Goal: Communication & Community: Answer question/provide support

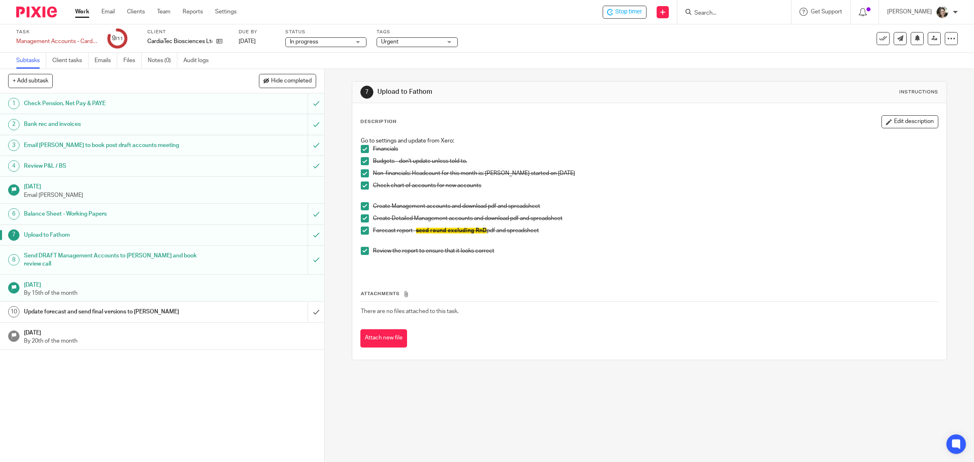
click at [158, 306] on h1 "Update forecast and send final versions to Thelma" at bounding box center [116, 312] width 184 height 12
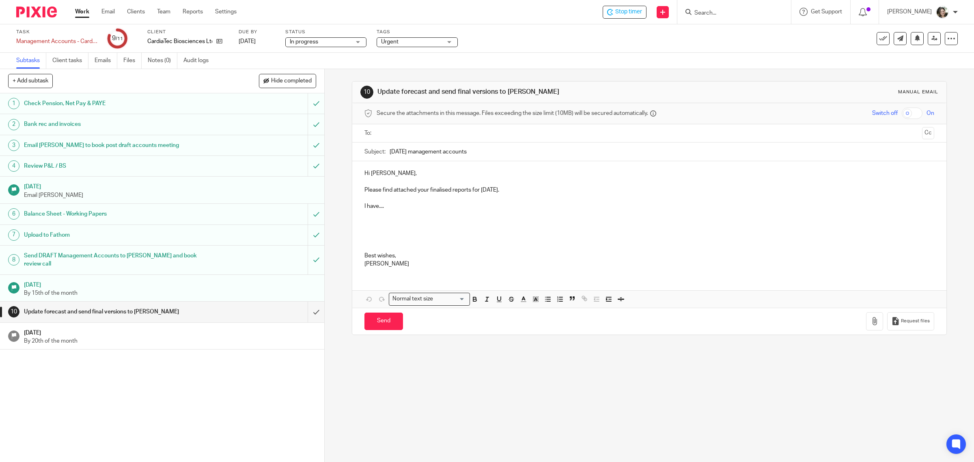
click at [408, 211] on p at bounding box center [649, 231] width 570 height 41
click at [407, 206] on p "I have...." at bounding box center [649, 206] width 570 height 8
click at [439, 208] on p "I have moved the first Duke UNiversity invoice (*" at bounding box center [649, 206] width 570 height 8
click at [515, 201] on p at bounding box center [649, 198] width 570 height 8
click at [503, 208] on p "I have moved the first Duke University invoice (*" at bounding box center [649, 206] width 570 height 8
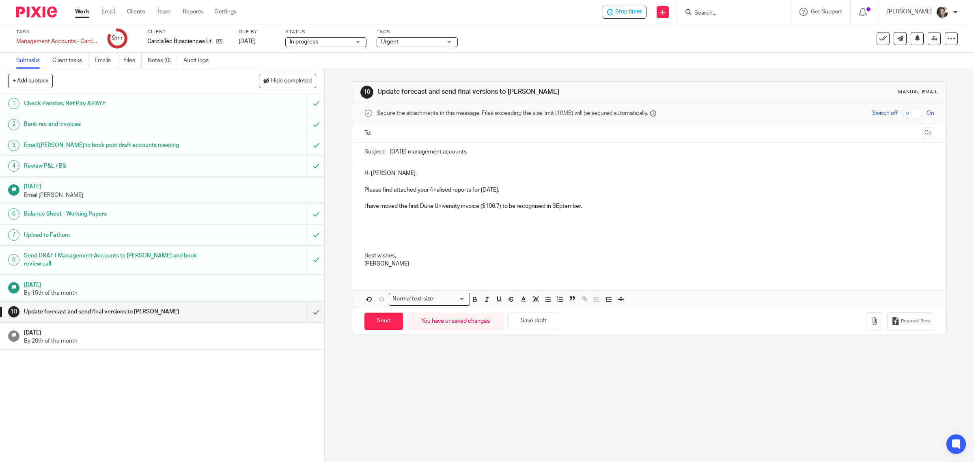
click at [553, 206] on p "I have moved the first Duke University invoice ($106.7) to be recognised in SEp…" at bounding box center [649, 206] width 570 height 8
drag, startPoint x: 554, startPoint y: 206, endPoint x: 558, endPoint y: 208, distance: 4.5
click at [558, 208] on p "I have moved the first Duke University invoice ($106.7) to be recognised in SEp…" at bounding box center [649, 206] width 570 height 8
click at [607, 204] on p "I have moved the first Duke University invoice ($106.7) to be recognised in Sep…" at bounding box center [649, 206] width 570 height 8
click at [496, 207] on p "I have moved the first Duke University invoice ($106.7) to be recognised in Sep…" at bounding box center [649, 206] width 570 height 8
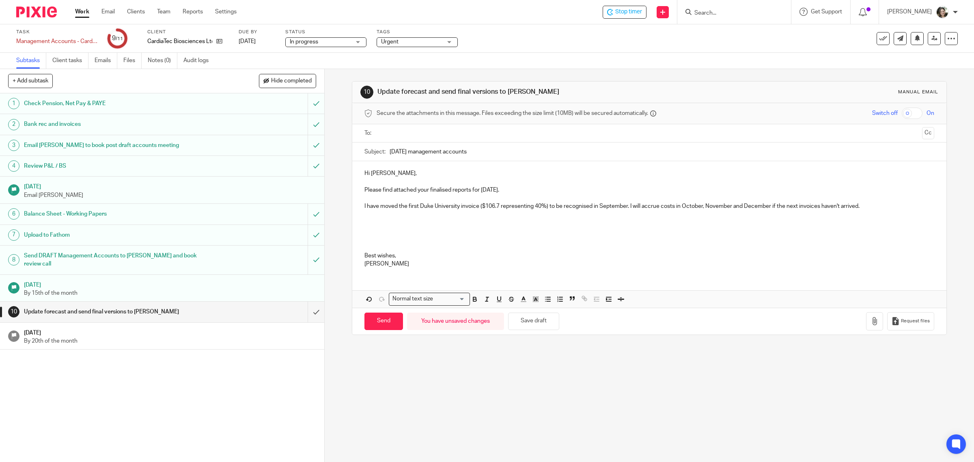
click at [769, 207] on p "I have moved the first Duke University invoice ($106.7 representing 40%) to be …" at bounding box center [649, 206] width 570 height 8
click at [902, 209] on p "I have moved the first Duke University invoice ($106.7 representing 40%) to be …" at bounding box center [649, 206] width 570 height 8
click at [528, 326] on button "Save draft" at bounding box center [533, 320] width 51 height 17
click at [386, 220] on p at bounding box center [649, 231] width 570 height 41
click at [448, 223] on p "I have split the consulting line into Consulting - general and Consulting - RGD…" at bounding box center [649, 231] width 570 height 41
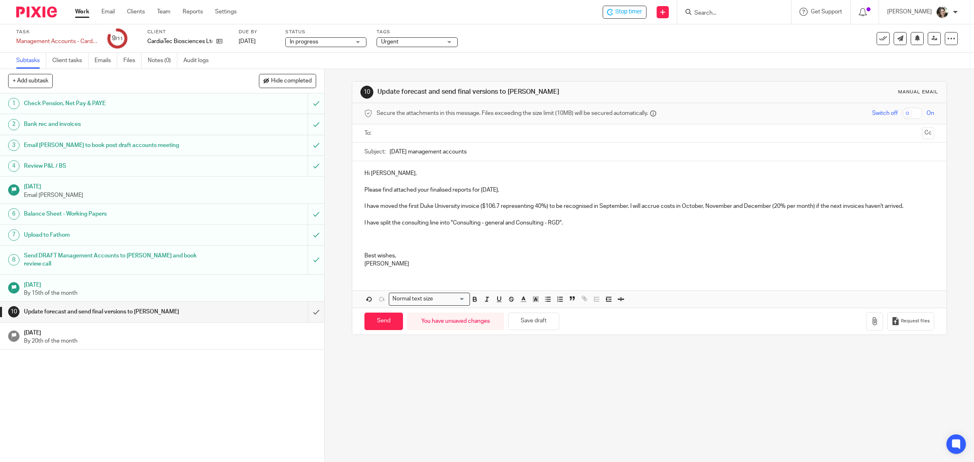
click at [501, 223] on p "I have split the consulting line into "Consulting - general and Consulting - RG…" at bounding box center [649, 231] width 570 height 41
click at [502, 223] on p "I have split the consulting line into "Consulting - general and Consulting - RG…" at bounding box center [649, 231] width 570 height 41
drag, startPoint x: 516, startPoint y: 221, endPoint x: 524, endPoint y: 226, distance: 9.1
click at [517, 221] on p "I have split the consulting line into "Consulting - general" and Consulting - R…" at bounding box center [649, 231] width 570 height 41
click at [575, 224] on p "I have split the consulting line into "Consulting - general" and "Consulting - …" at bounding box center [649, 231] width 570 height 41
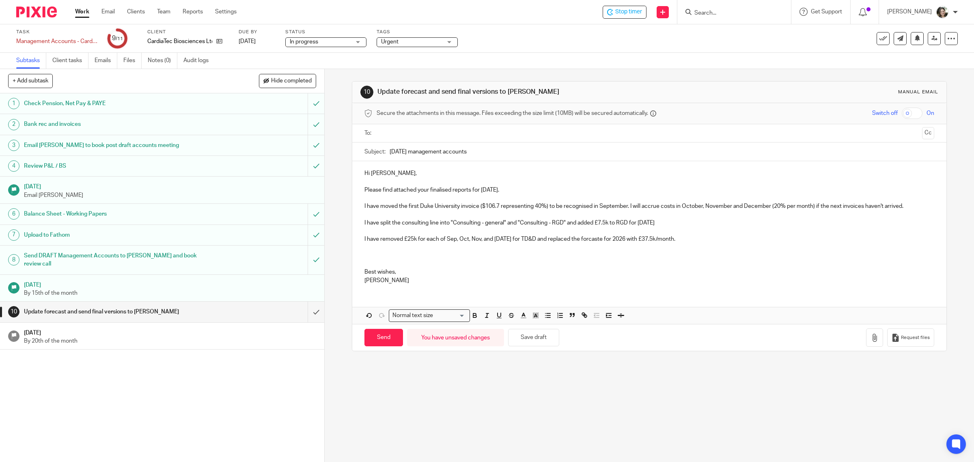
drag, startPoint x: 590, startPoint y: 242, endPoint x: 569, endPoint y: 239, distance: 20.5
click at [560, 239] on p "I have removed £25k for each of Sep, Oct, Nov, and Dec '25 for TD&D and replace…" at bounding box center [649, 251] width 570 height 33
click at [588, 238] on p "I have removed £25k for each of Sep, Oct, Nov, and Dec '25 for TD&D and replace…" at bounding box center [649, 251] width 570 height 33
click at [606, 240] on p "I have removed £25k for each of Sep, Oct, Nov, and Dec '25 for TD&D and replace…" at bounding box center [649, 251] width 570 height 33
click at [686, 240] on p "I have removed £25k for each of Sep, Oct, Nov, and Dec '25 for TD&D and replace…" at bounding box center [649, 251] width 570 height 33
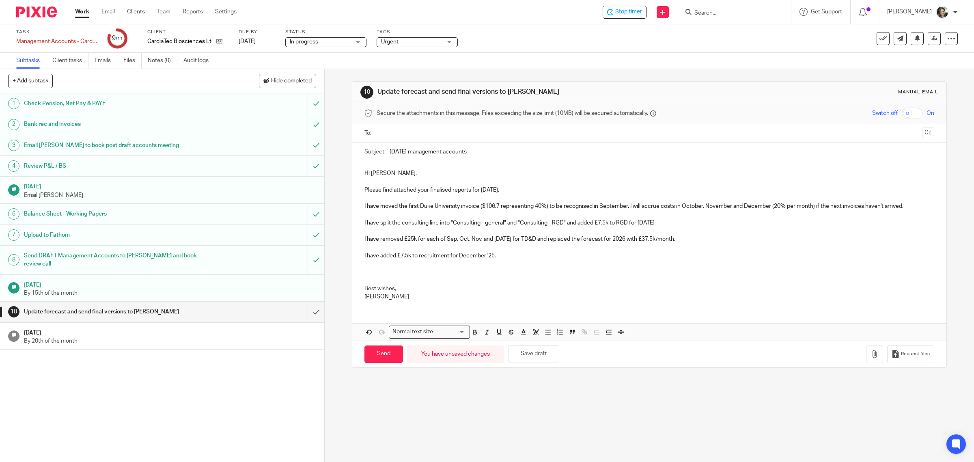
click at [574, 226] on p "I have split the consulting line into "Consulting - general" and "Consulting - …" at bounding box center [649, 219] width 570 height 17
drag, startPoint x: 678, startPoint y: 223, endPoint x: 719, endPoint y: 227, distance: 41.2
click at [679, 223] on p "I have split the consulting line into "Consulting - general" and "Consulting - …" at bounding box center [649, 219] width 570 height 17
click at [780, 224] on p "I have split the consulting line into "Consulting - general" and "Consulting - …" at bounding box center [649, 219] width 570 height 17
click at [776, 232] on p at bounding box center [649, 231] width 570 height 8
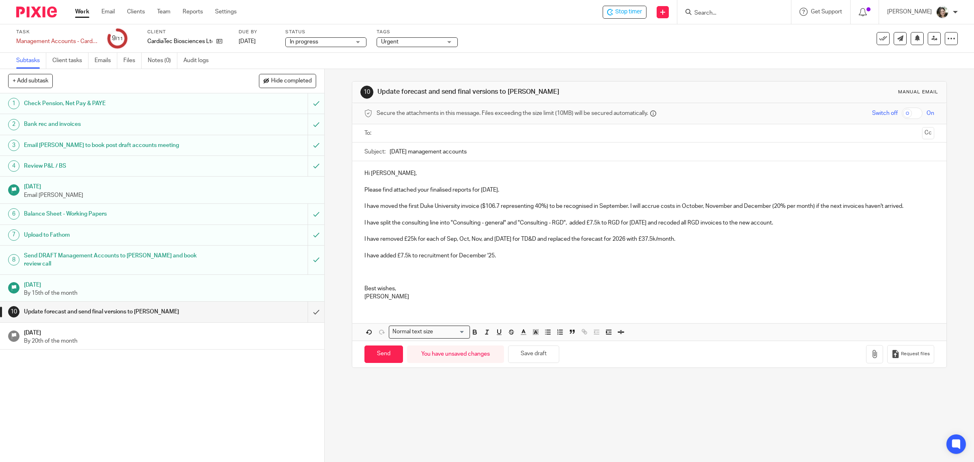
click at [694, 241] on p "I have removed £25k for each of Sep, Oct, Nov, and Dec '25 for TD&D and replace…" at bounding box center [649, 239] width 570 height 8
click at [500, 256] on p "I have added £7.5k to recruitment for December '25." at bounding box center [649, 268] width 570 height 33
click at [389, 266] on p "I have added £7.5k to recruitment for December '25." at bounding box center [649, 268] width 570 height 33
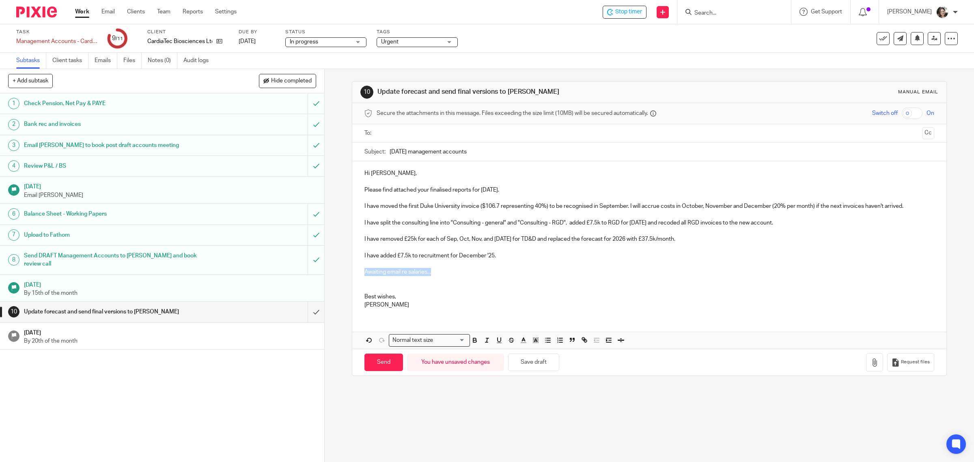
drag, startPoint x: 441, startPoint y: 271, endPoint x: 397, endPoint y: 279, distance: 45.3
click at [353, 271] on div "Hi Thelma, Please find attached your finalised reports for August 2025. I have …" at bounding box center [649, 238] width 594 height 154
click at [534, 340] on polyline "button" at bounding box center [535, 339] width 3 height 3
click at [539, 351] on li "color:#FCDC00" at bounding box center [542, 351] width 6 height 6
click at [473, 339] on icon "button" at bounding box center [474, 339] width 3 height 2
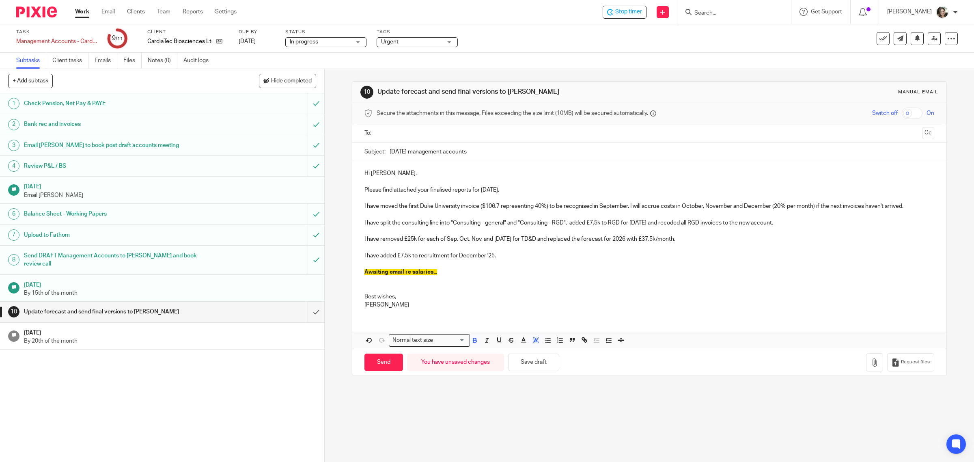
click at [494, 293] on p "Awaiting email re salaries..." at bounding box center [649, 280] width 570 height 25
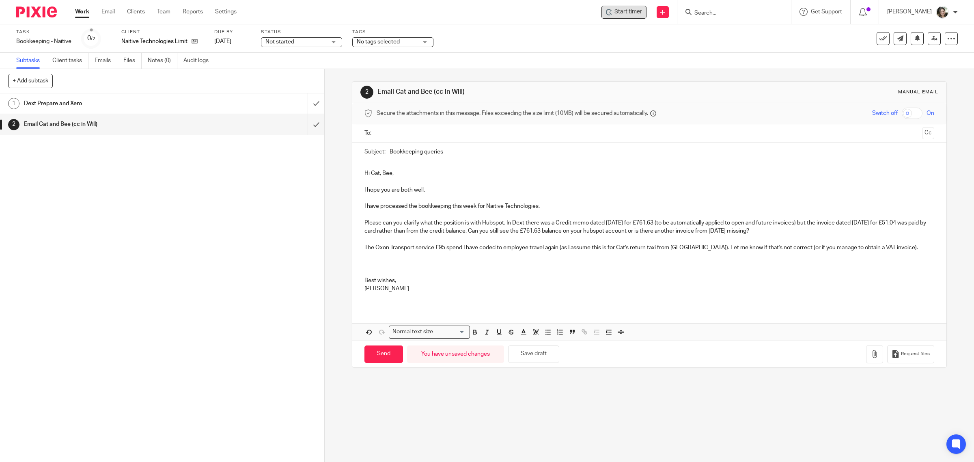
click at [628, 15] on span "Start timer" at bounding box center [628, 12] width 28 height 9
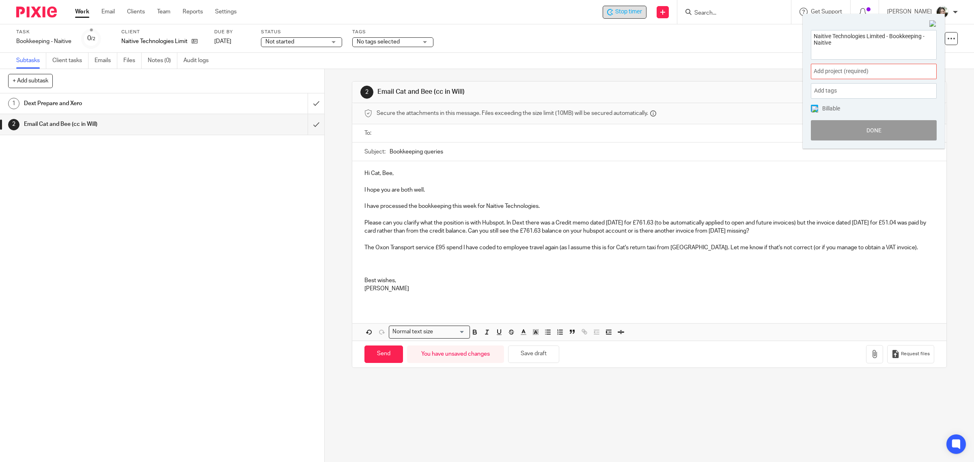
click at [826, 71] on span "Add project (required) :" at bounding box center [865, 71] width 102 height 9
click at [841, 126] on ul "Bookkeeping" at bounding box center [874, 130] width 126 height 17
click at [830, 129] on li "Bookkeeping" at bounding box center [872, 131] width 106 height 9
click at [814, 105] on span at bounding box center [814, 108] width 7 height 7
click at [850, 126] on button "Done" at bounding box center [874, 130] width 126 height 20
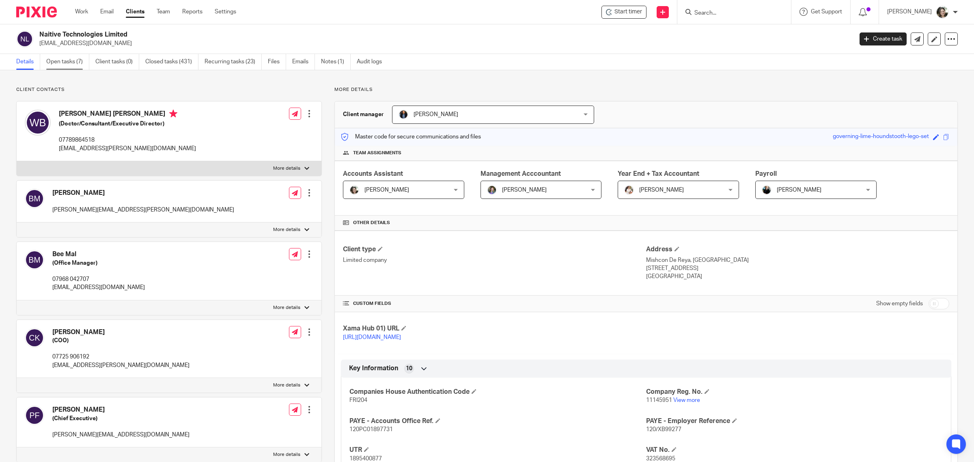
click at [66, 63] on link "Open tasks (7)" at bounding box center [67, 62] width 43 height 16
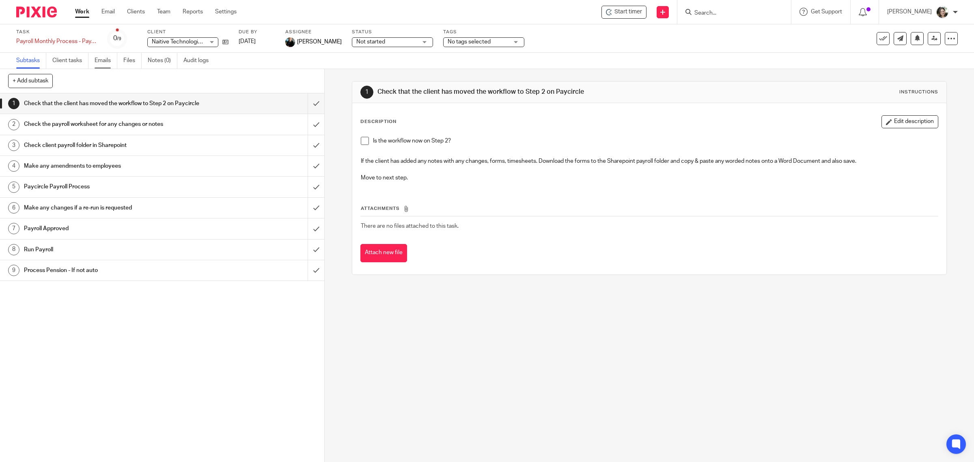
click at [108, 61] on link "Emails" at bounding box center [106, 61] width 23 height 16
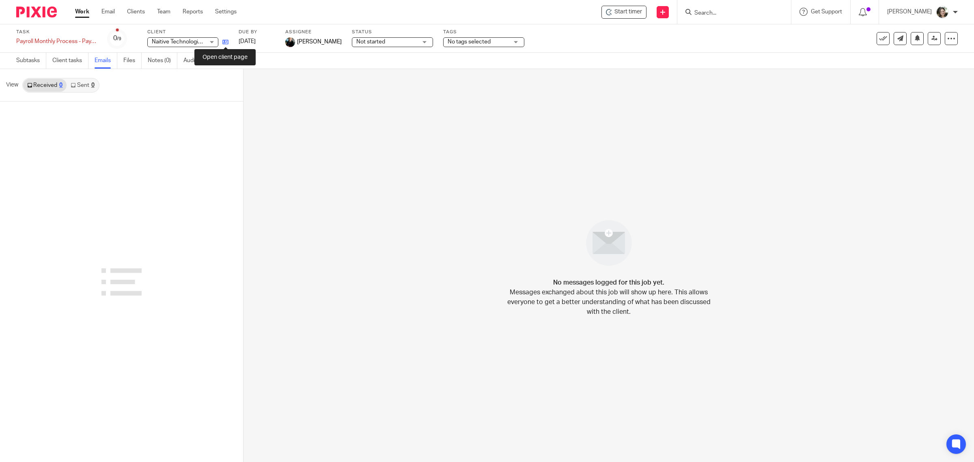
click at [225, 42] on icon at bounding box center [225, 42] width 6 height 6
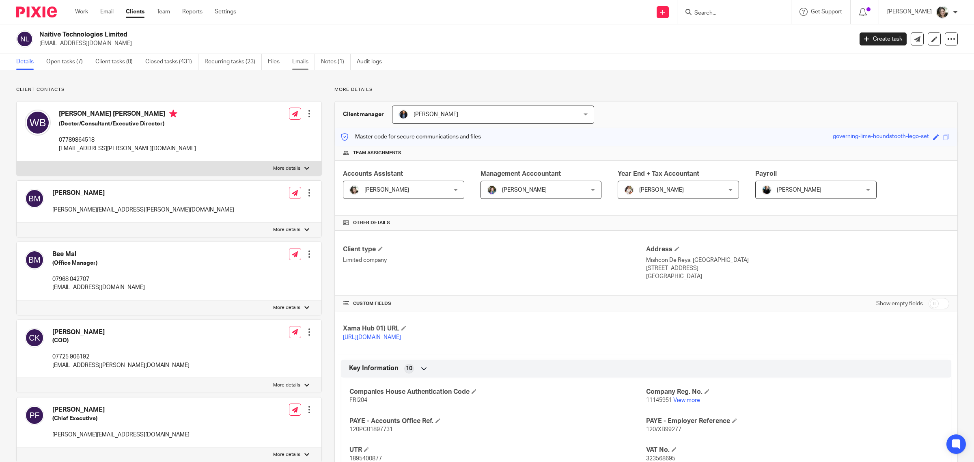
click at [303, 59] on link "Emails" at bounding box center [303, 62] width 23 height 16
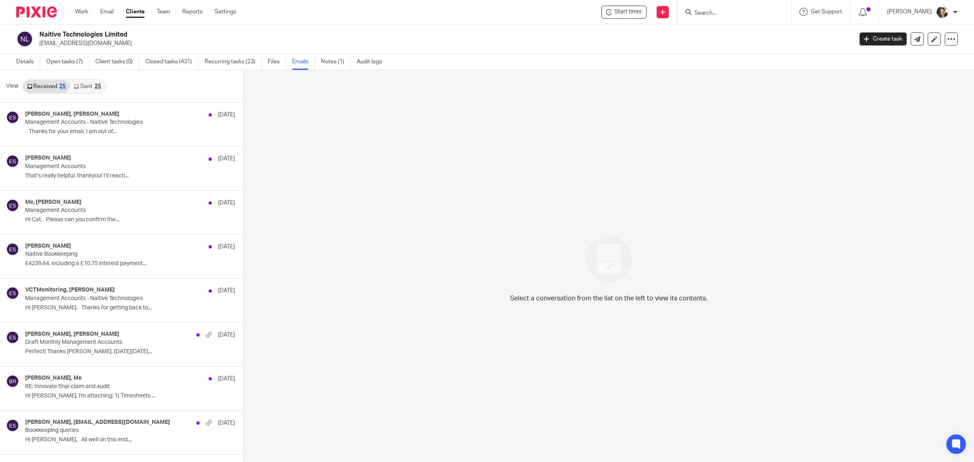
click at [88, 84] on link "Sent 25" at bounding box center [87, 86] width 35 height 13
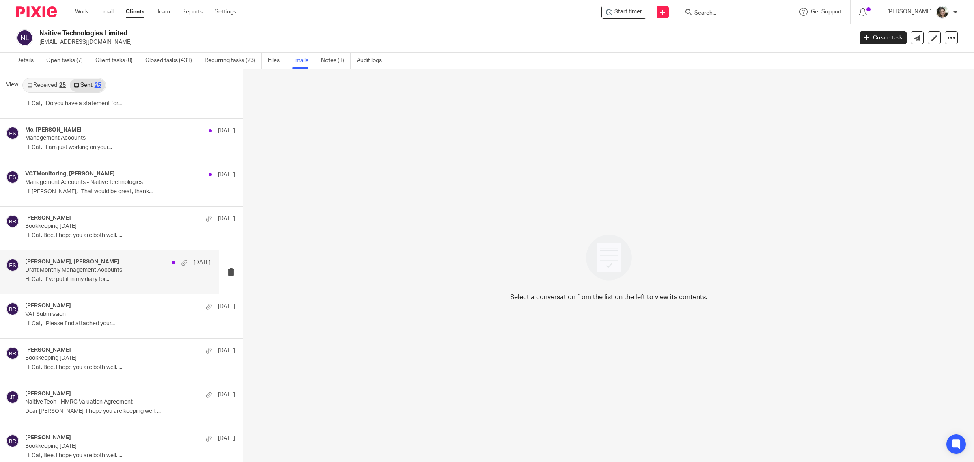
scroll to position [254, 0]
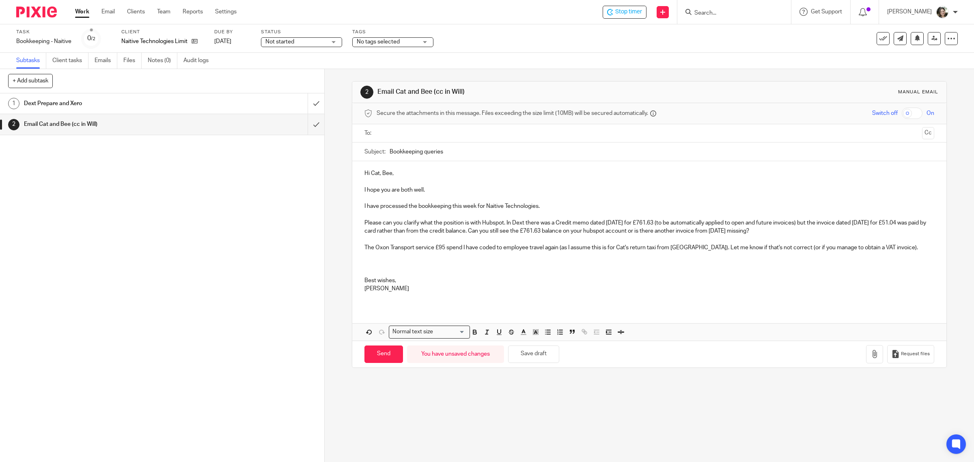
drag, startPoint x: 421, startPoint y: 151, endPoint x: 499, endPoint y: 153, distance: 78.3
click at [499, 153] on input "Bookkeeping queries" at bounding box center [662, 151] width 545 height 18
type input "Bookkeeping 22/09/2025"
click at [453, 136] on input "text" at bounding box center [648, 133] width 539 height 9
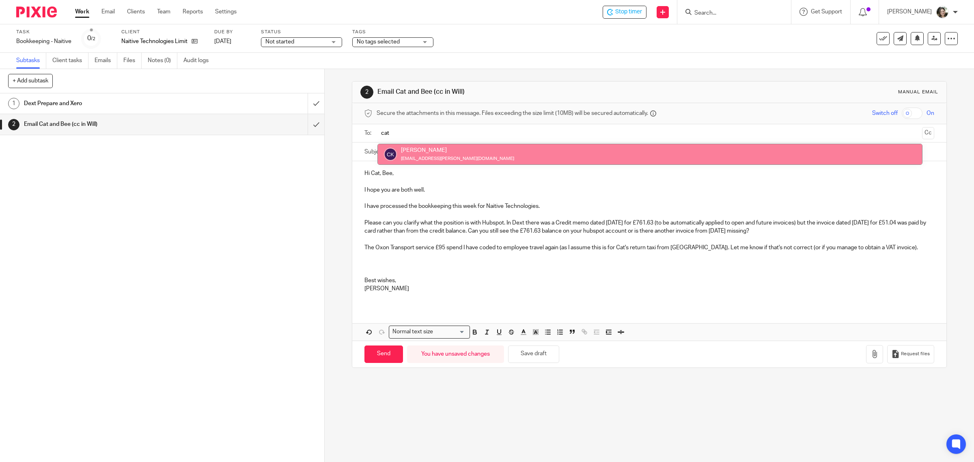
type input "cat"
drag, startPoint x: 440, startPoint y: 152, endPoint x: 448, endPoint y: 152, distance: 8.1
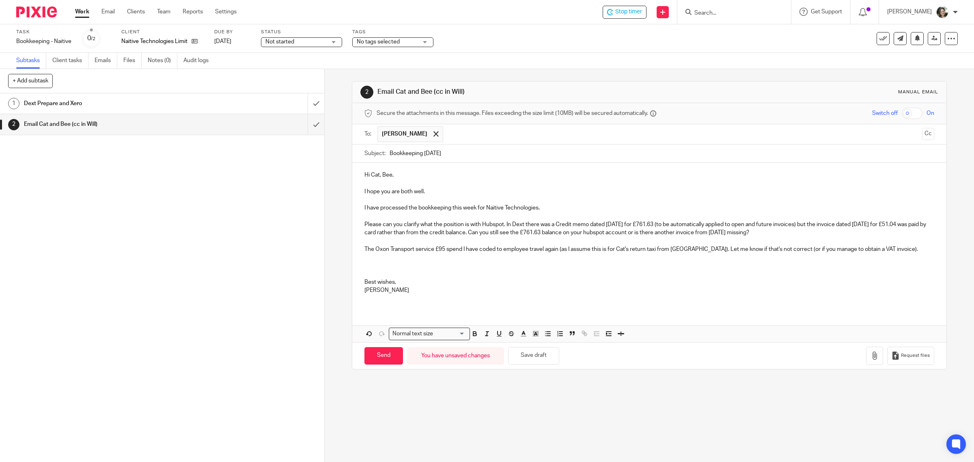
click at [506, 131] on input "text" at bounding box center [683, 134] width 472 height 16
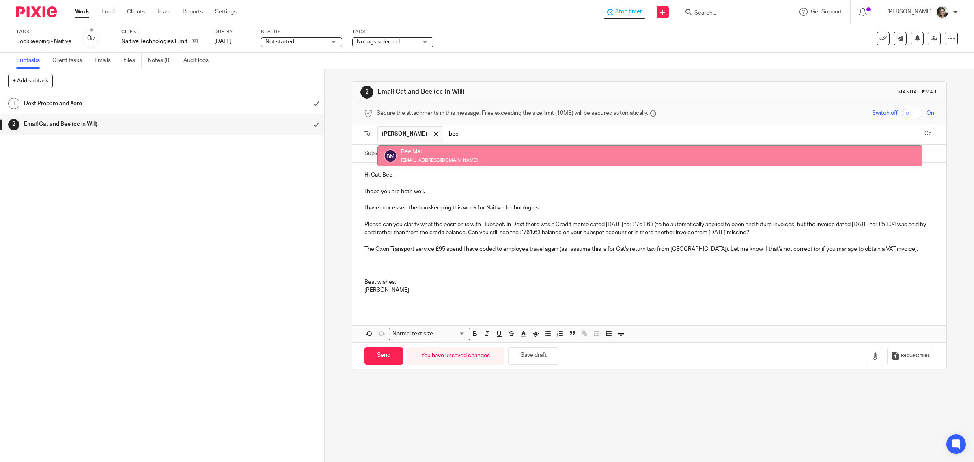
type input "bee"
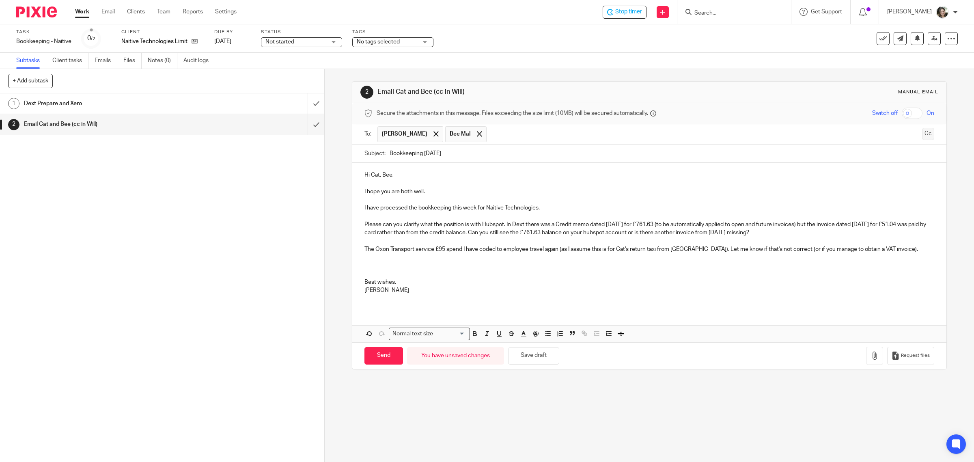
click at [922, 135] on button "Cc" at bounding box center [928, 134] width 12 height 12
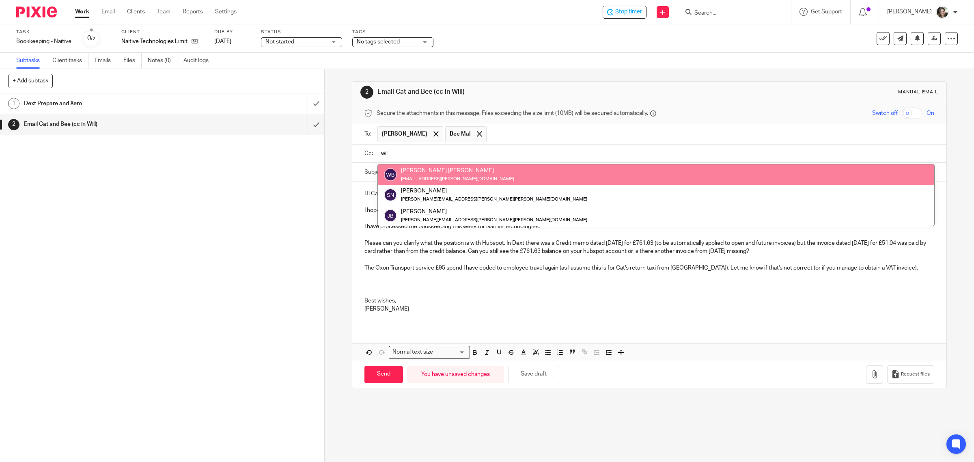
type input "wil"
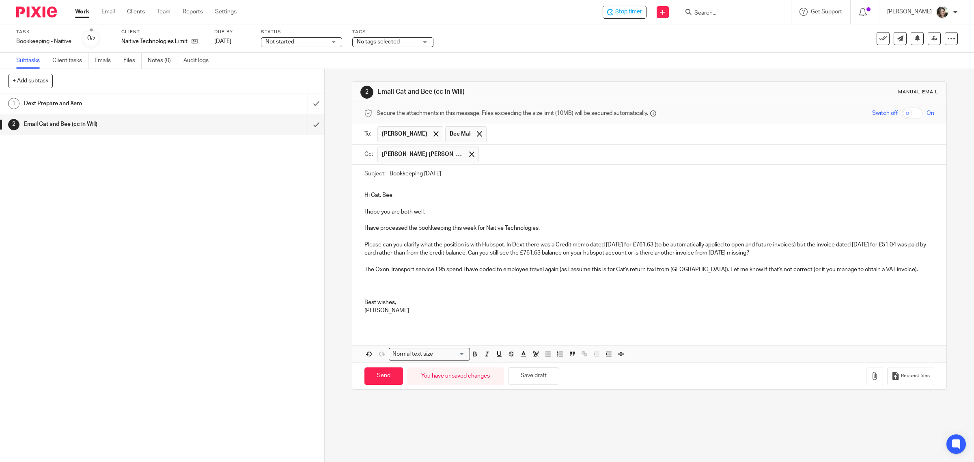
click at [424, 196] on p "Hi Cat, Bee," at bounding box center [649, 195] width 570 height 8
click at [438, 215] on p "I hope you are both well." at bounding box center [649, 212] width 570 height 8
click at [548, 229] on p "I have processed the bookkeeping this week for Naitive Technologies." at bounding box center [649, 228] width 570 height 8
click at [616, 256] on p "Please can you clarify what the position is with Hubspot. In Dext there was a C…" at bounding box center [649, 249] width 570 height 17
click at [613, 256] on p "Please can you clarify what the position is with Hubspot. In Dext there was a C…" at bounding box center [649, 249] width 570 height 17
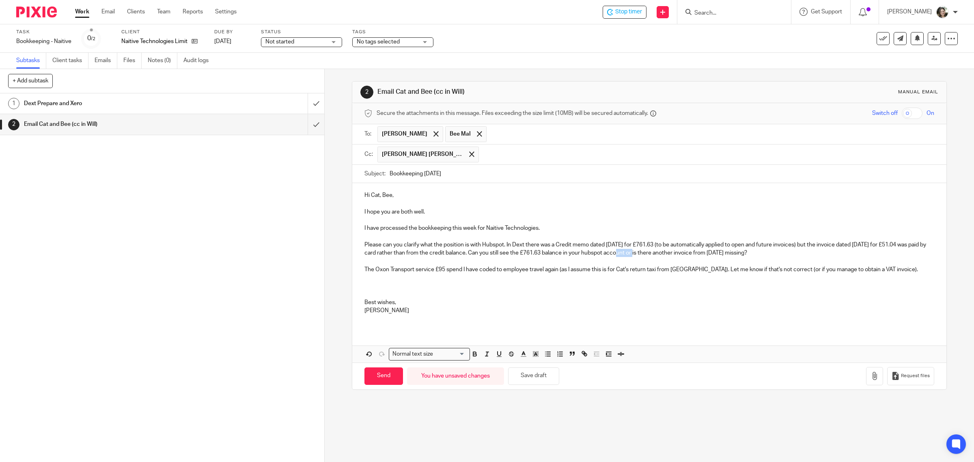
click at [634, 254] on p "Please can you clarify what the position is with Hubspot. In Dext there was a C…" at bounding box center [649, 249] width 570 height 17
click at [633, 254] on p "Please can you clarify what the position is with Hubspot. In Dext there was a C…" at bounding box center [649, 249] width 570 height 17
click at [719, 269] on p "The Oxon Transport service £95 spend I have coded to employee travel again (as …" at bounding box center [649, 277] width 570 height 25
click at [385, 286] on p "The Oxon Transport service £95 spend I have coded to employee travel again (as …" at bounding box center [649, 277] width 570 height 25
click at [375, 283] on p "The Oxon Transport service £95 spend I have coded to employee travel again (as …" at bounding box center [649, 277] width 570 height 25
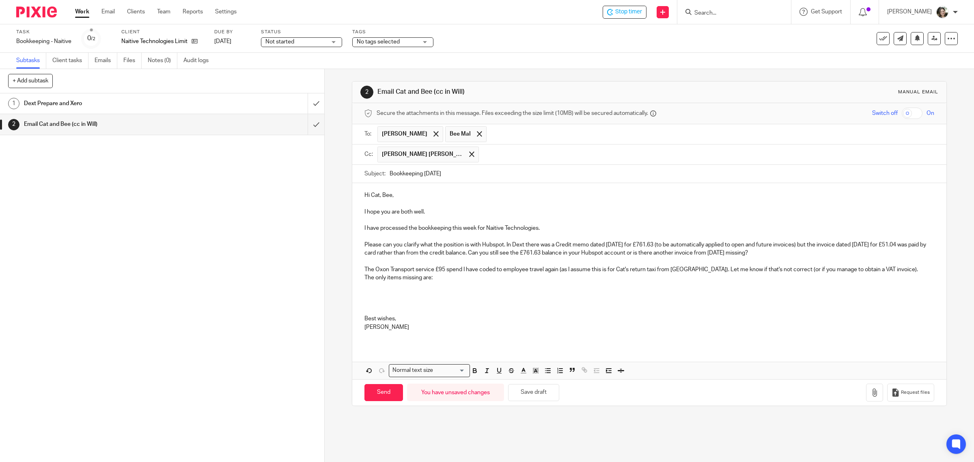
click at [394, 293] on p at bounding box center [649, 298] width 570 height 17
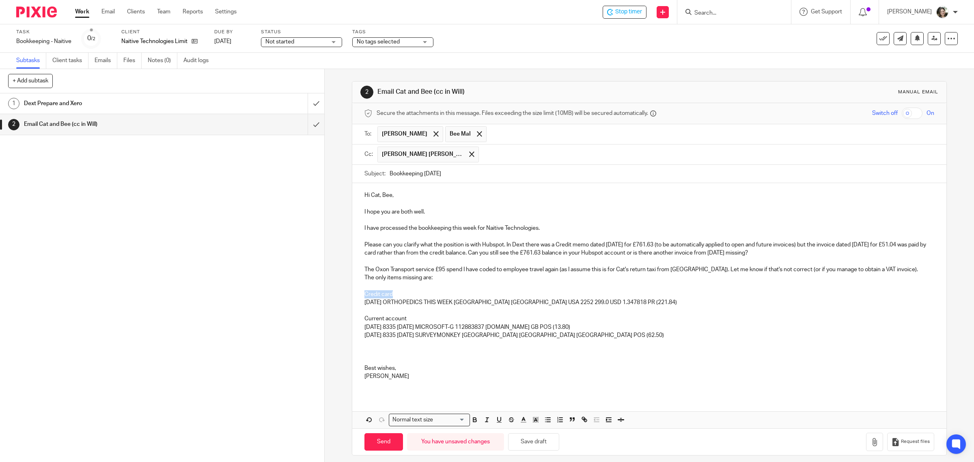
drag, startPoint x: 394, startPoint y: 293, endPoint x: 352, endPoint y: 295, distance: 41.8
click at [352, 295] on div "Hi Cat, Bee, I hope you are both well. I have processed the bookkeeping this we…" at bounding box center [649, 288] width 594 height 211
drag, startPoint x: 414, startPoint y: 320, endPoint x: 347, endPoint y: 319, distance: 67.0
click at [347, 319] on div "2 Email Cat and Bee (cc in Will) Manual email Secure the attachments in this me…" at bounding box center [649, 265] width 649 height 393
click at [358, 373] on div "Hi Cat, Bee, I hope you are both well. I have processed the bookkeeping this we…" at bounding box center [649, 288] width 594 height 211
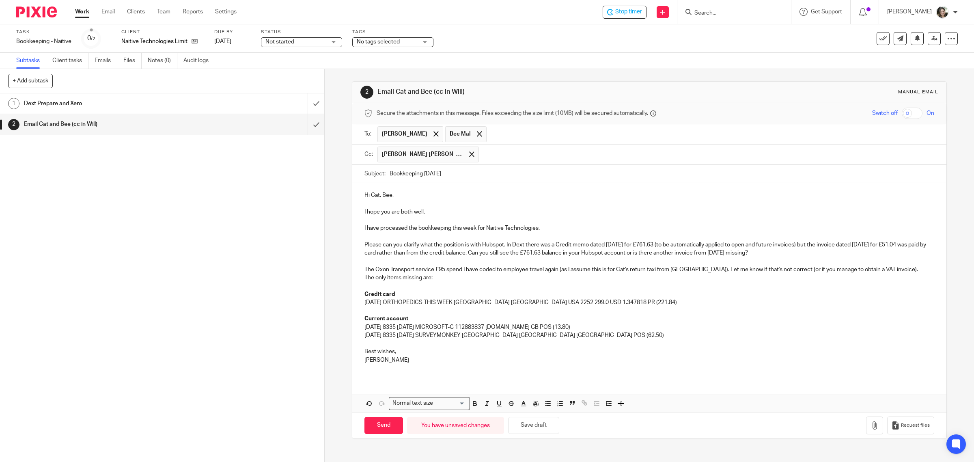
click at [384, 377] on div "Hi Cat, Bee, I hope you are both well. I have processed the bookkeeping this we…" at bounding box center [649, 280] width 594 height 195
click at [396, 374] on div "Hi Cat, Bee, I hope you are both well. I have processed the bookkeeping this we…" at bounding box center [649, 280] width 594 height 195
click at [526, 425] on button "Save draft" at bounding box center [533, 425] width 51 height 17
click at [376, 426] on input "Send" at bounding box center [383, 425] width 39 height 17
type input "Sent"
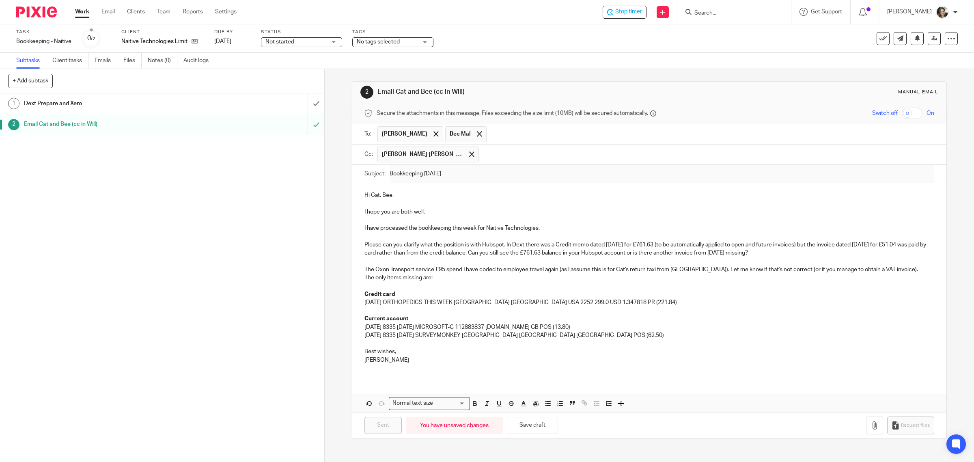
click at [472, 211] on p "I hope you are both well." at bounding box center [649, 212] width 570 height 8
click at [196, 97] on link "1 Dext Prepare and Xero" at bounding box center [154, 103] width 308 height 20
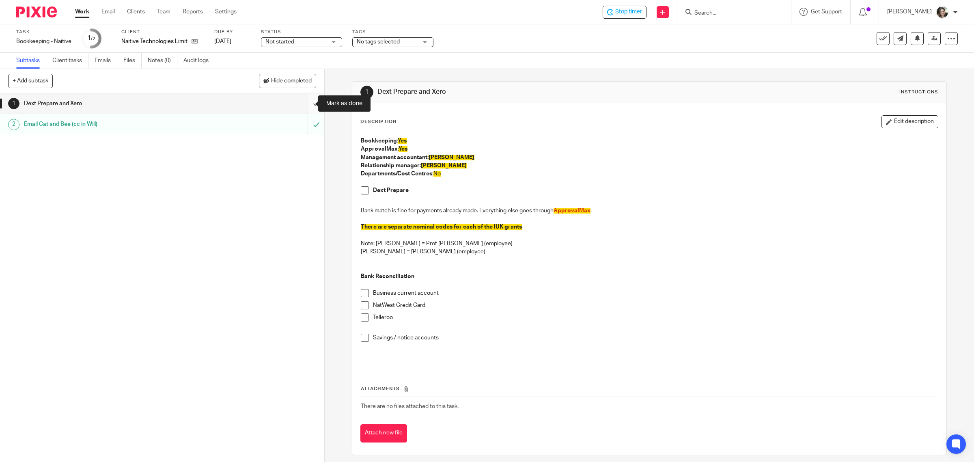
click at [304, 103] on input "submit" at bounding box center [162, 103] width 324 height 20
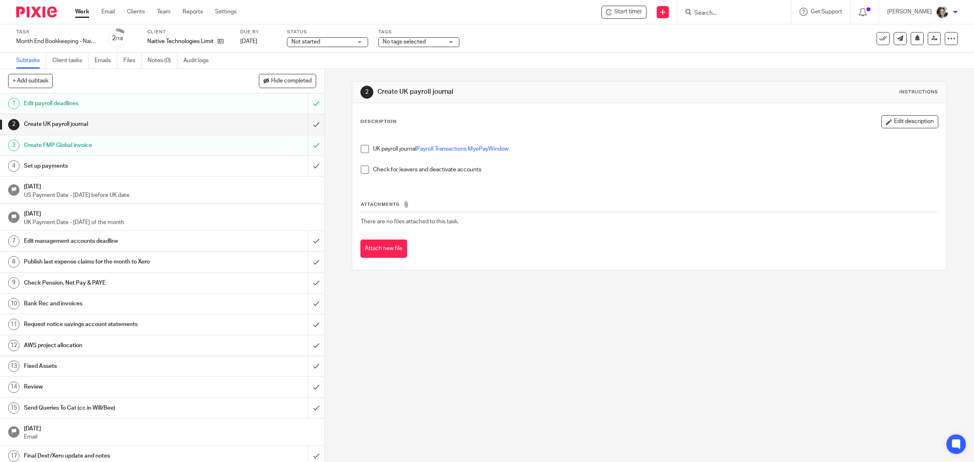
click at [329, 43] on span "Not started" at bounding box center [321, 42] width 61 height 9
click at [312, 67] on li "In progress" at bounding box center [328, 71] width 80 height 17
drag, startPoint x: 510, startPoint y: 46, endPoint x: 524, endPoint y: 34, distance: 17.9
click at [510, 45] on div "Task Month End Bookkeeping - Naitive - September Save Month End Bookkeeping - N…" at bounding box center [408, 38] width 784 height 19
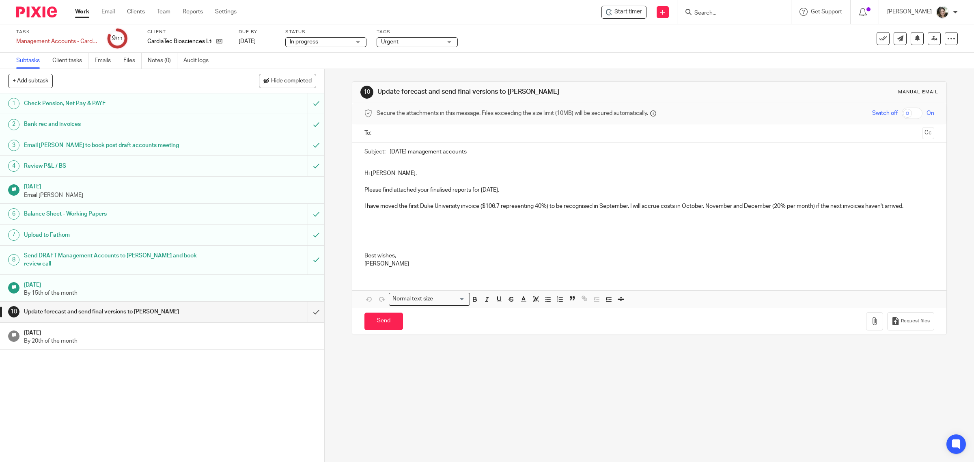
click at [911, 207] on p "I have moved the first Duke University invoice ($106.7 representing 40%) to be …" at bounding box center [649, 206] width 570 height 8
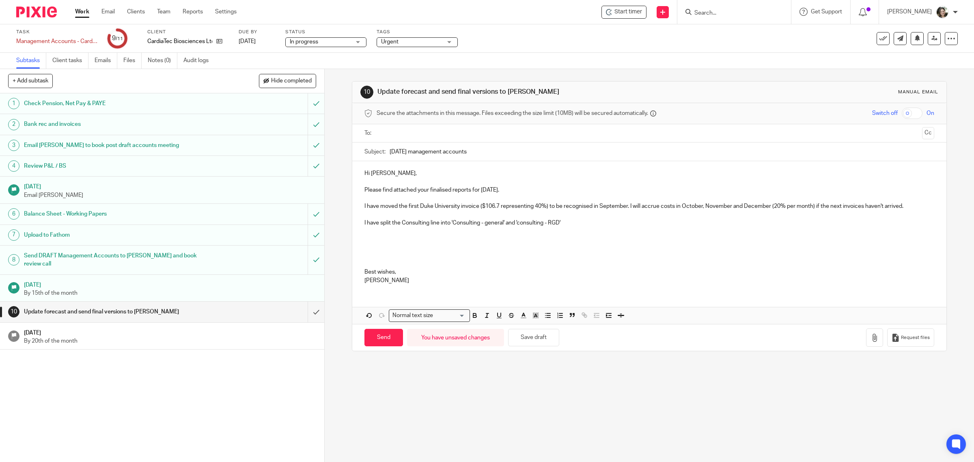
click at [516, 223] on p "I have split the Consulting line into 'Consulting - general' and 'consulting - …" at bounding box center [649, 223] width 570 height 8
click at [519, 223] on p "I have split the Consulting line into 'Consulting - general' and 'consulting - …" at bounding box center [649, 223] width 570 height 8
click at [578, 221] on p "I have split the Consulting line into 'Consulting - general' and 'Consulting - …" at bounding box center [649, 223] width 570 height 8
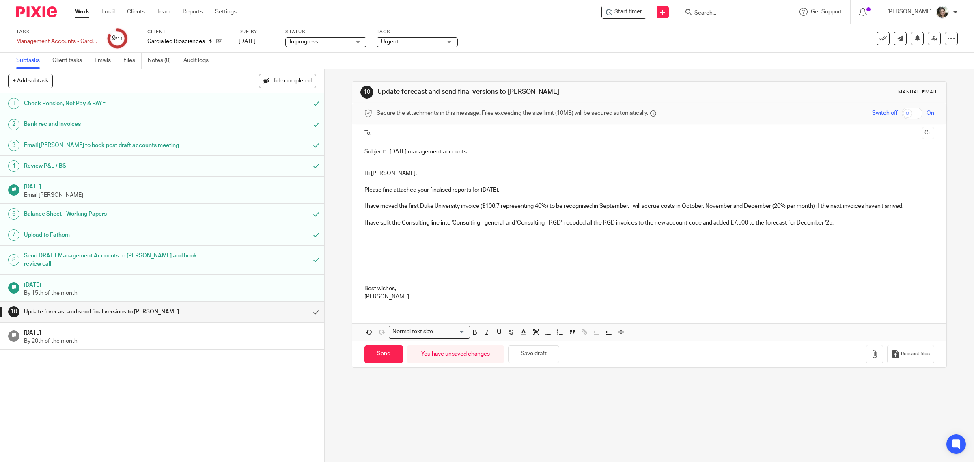
click at [401, 238] on p at bounding box center [649, 239] width 570 height 8
click at [536, 243] on p "I have reduced the forecast for TD&D for Sep, Oct, Nov, Dec by £25k and" at bounding box center [649, 239] width 570 height 8
click at [607, 239] on p "I have reduced the forecast for TD&D for Sep, Oct, Nov, Dec by £25k per month a…" at bounding box center [649, 239] width 570 height 8
drag, startPoint x: 606, startPoint y: 240, endPoint x: 601, endPoint y: 245, distance: 7.8
click at [597, 249] on p at bounding box center [649, 263] width 570 height 41
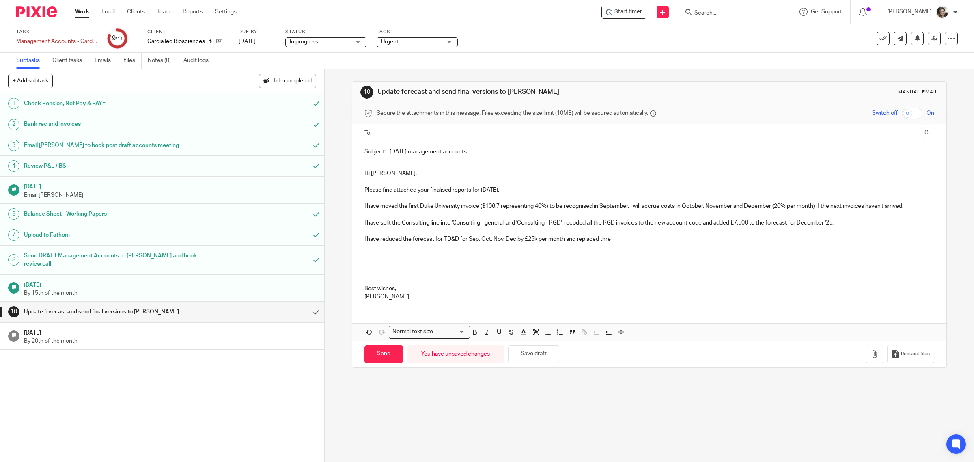
click at [603, 242] on p "I have reduced the forecast for TD&D for Sep, Oct, Nov, Dec by £25k per month a…" at bounding box center [649, 239] width 570 height 8
drag, startPoint x: 638, startPoint y: 236, endPoint x: 664, endPoint y: 239, distance: 26.1
click at [640, 236] on p "I have reduced the forecast for TD&D for Sep, Oct, Nov, Dec by £25k per month a…" at bounding box center [649, 239] width 570 height 8
click at [723, 237] on p "I have reduced the forecast for TD&D for Sep, Oct, Nov, Dec by £25k per month a…" at bounding box center [649, 239] width 570 height 8
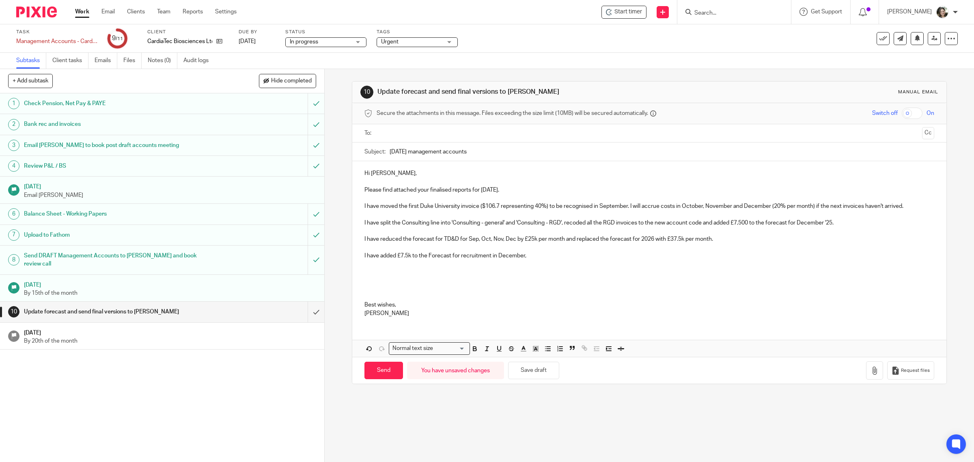
click at [541, 253] on p "I have added £7.5k to the Forecast for recruitment in December," at bounding box center [649, 256] width 570 height 8
click at [426, 258] on p "I have added £7.5k to the Forecast for recruitment in December," at bounding box center [649, 256] width 570 height 8
click at [448, 272] on p at bounding box center [649, 280] width 570 height 41
drag, startPoint x: 900, startPoint y: 208, endPoint x: 907, endPoint y: 218, distance: 12.3
click at [900, 209] on p "I have moved the first Duke University invoice ($106.7 representing 40%) to be …" at bounding box center [649, 206] width 570 height 8
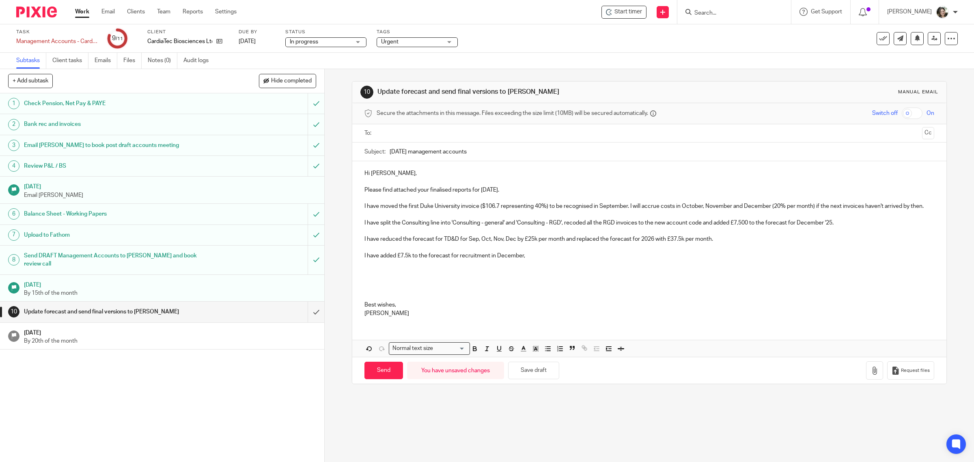
click at [738, 227] on p "I have split the Consulting line into 'Consulting - general' and 'Consulting - …" at bounding box center [649, 223] width 570 height 8
click at [745, 243] on p "I have reduced the forecast for TD&D for Sep, Oct, Nov, Dec by £25k per month a…" at bounding box center [649, 239] width 570 height 8
click at [542, 260] on p "I have added £7.5k to the forecast for recruitment in December," at bounding box center [649, 256] width 570 height 8
click at [380, 278] on p at bounding box center [649, 280] width 570 height 41
drag, startPoint x: 569, startPoint y: 280, endPoint x: 572, endPoint y: 283, distance: 4.9
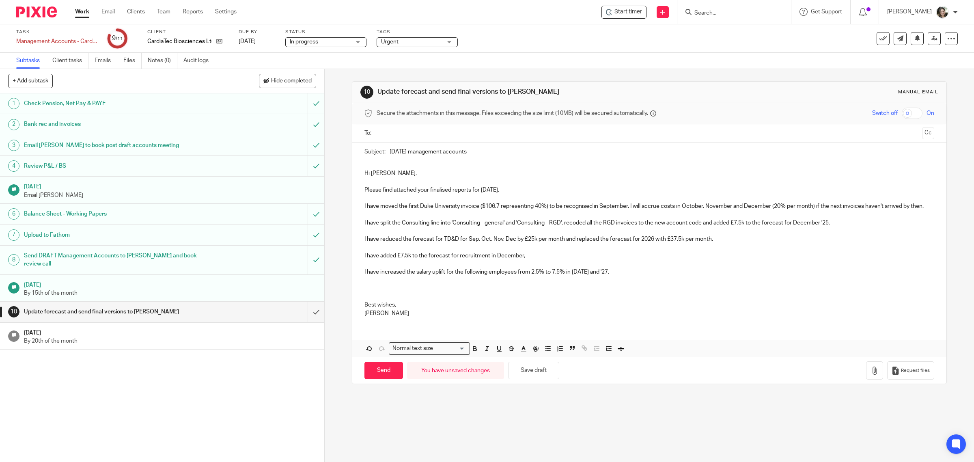
click at [571, 282] on p "I have increased the salary uplift for the following employees from 2.5% to 7.5…" at bounding box center [649, 280] width 570 height 41
click at [640, 278] on p "I have increased the salary uplift for the following employees from 2.5% to 7.5…" at bounding box center [649, 280] width 570 height 41
click at [555, 287] on p "I have increased the salary uplift for the following employees from 2.5% to 7.5…" at bounding box center [649, 280] width 570 height 41
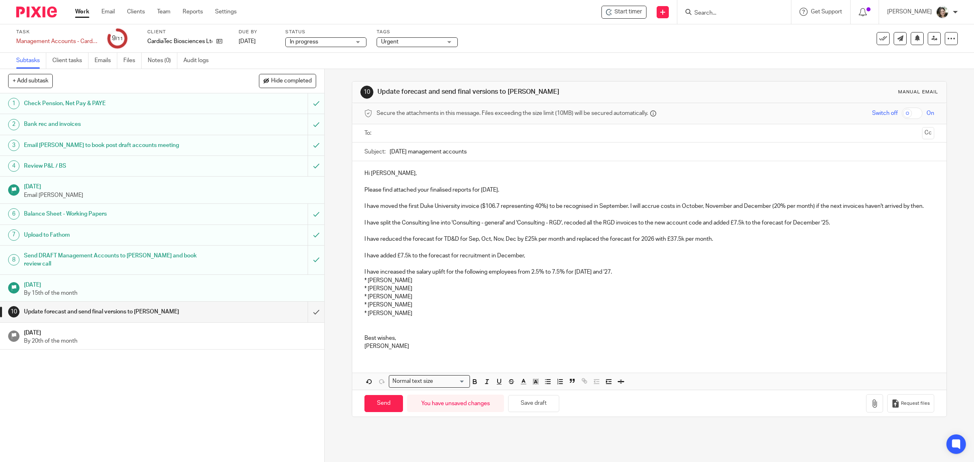
click at [632, 276] on p "I have increased the salary uplift for the following employees from 2.5% to 7.5…" at bounding box center [649, 268] width 570 height 17
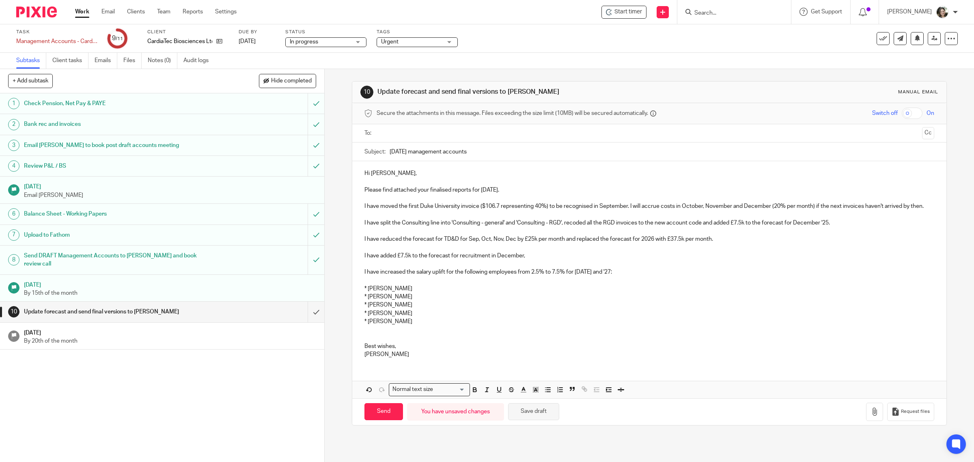
click at [525, 420] on button "Save draft" at bounding box center [533, 411] width 51 height 17
drag, startPoint x: 412, startPoint y: 316, endPoint x: 345, endPoint y: 314, distance: 67.0
click at [345, 314] on div "10 Update forecast and send final versions to [PERSON_NAME] Manual email Secure…" at bounding box center [649, 265] width 649 height 393
click at [382, 284] on p at bounding box center [649, 280] width 570 height 8
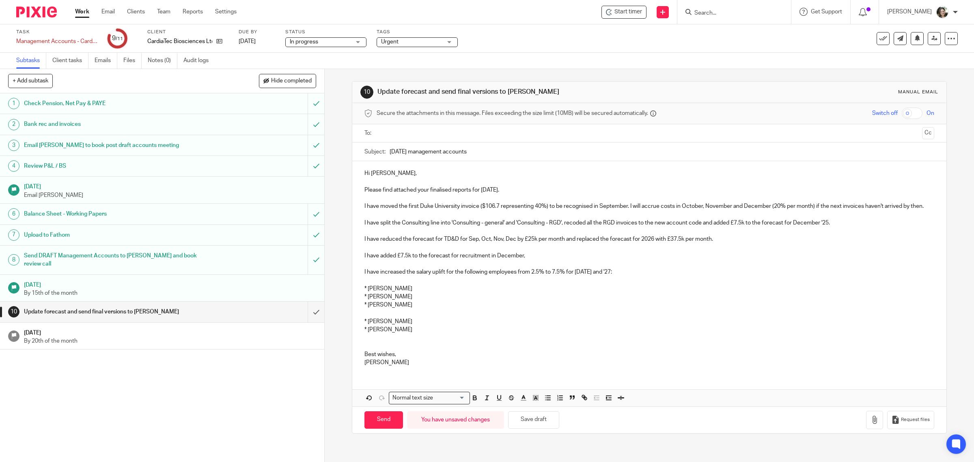
drag, startPoint x: 418, startPoint y: 304, endPoint x: 344, endPoint y: 309, distance: 74.0
click at [344, 309] on div "10 Update forecast and send final versions to [PERSON_NAME] Manual email Secure…" at bounding box center [649, 265] width 649 height 393
click at [387, 317] on p at bounding box center [649, 313] width 570 height 8
click at [378, 301] on p at bounding box center [649, 297] width 570 height 8
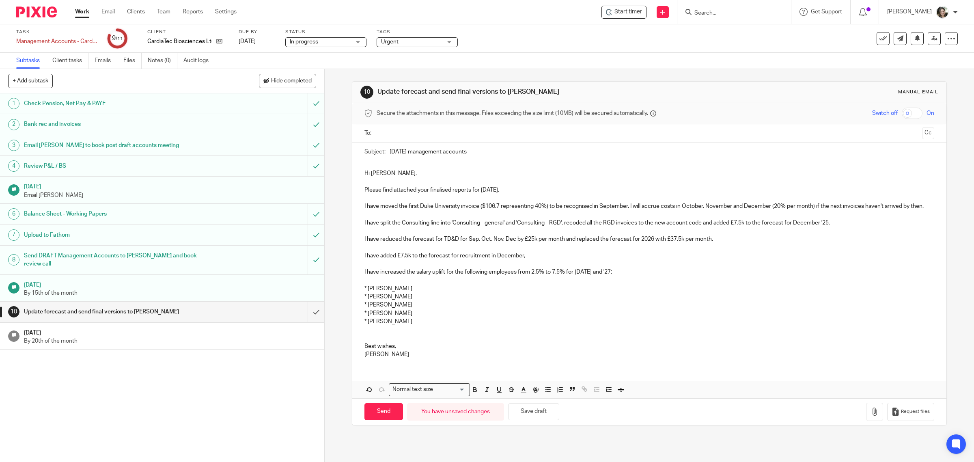
click at [487, 276] on p "I have increased the salary uplift for the following employees from 2.5% to 7.5…" at bounding box center [649, 268] width 570 height 17
click at [632, 276] on p "I have increased the salary uplift for the following five employees from 2.5% t…" at bounding box center [649, 268] width 570 height 17
click at [635, 276] on p "I have increased the salary uplift for the following five employees from 2.5% t…" at bounding box center [649, 268] width 570 height 17
click at [372, 335] on p "* [PERSON_NAME]" at bounding box center [649, 329] width 570 height 25
click at [581, 276] on p "I have increased the salary uplift for the following five employees from 2.5% t…" at bounding box center [649, 268] width 570 height 17
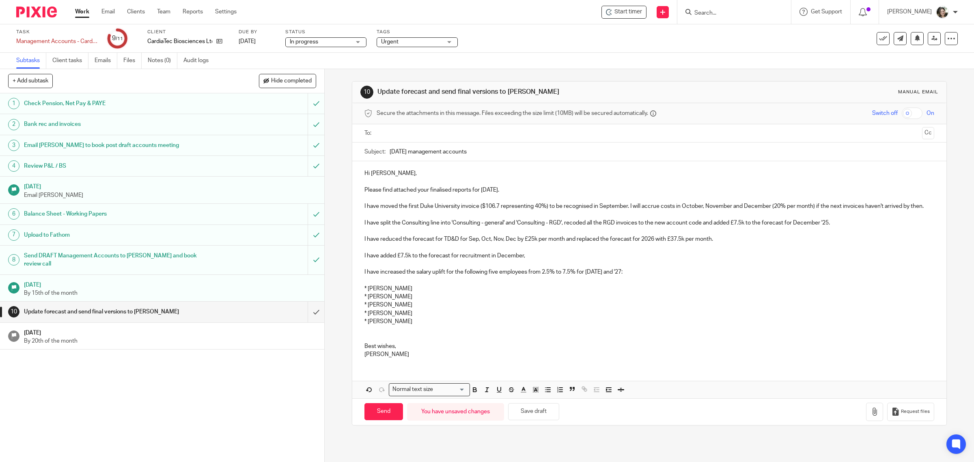
click at [581, 276] on p "I have increased the salary uplift for the following five employees from 2.5% t…" at bounding box center [649, 268] width 570 height 17
click at [649, 276] on p "I have increased the salary uplift for the following five employees from 2.5% t…" at bounding box center [649, 268] width 570 height 17
click at [366, 337] on p "* [PERSON_NAME]" at bounding box center [649, 329] width 570 height 25
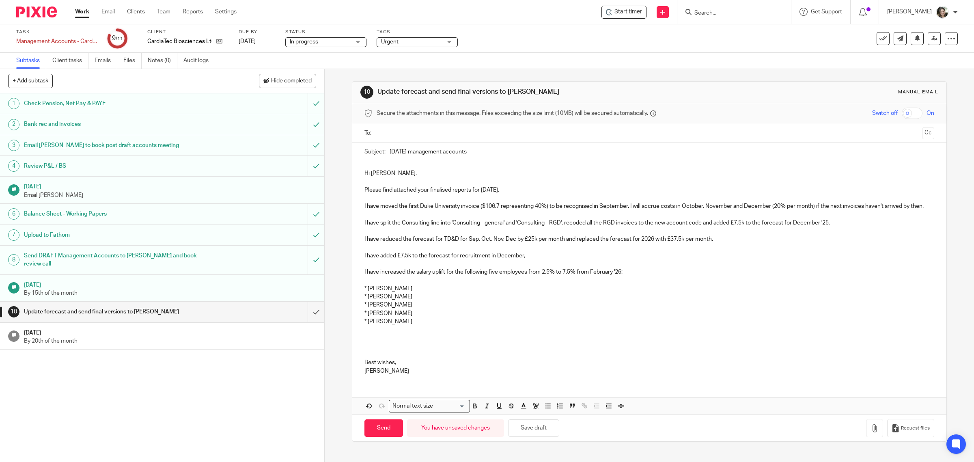
click at [371, 334] on p at bounding box center [649, 329] width 570 height 8
click at [366, 342] on p at bounding box center [649, 338] width 570 height 8
click at [366, 334] on p at bounding box center [649, 329] width 570 height 8
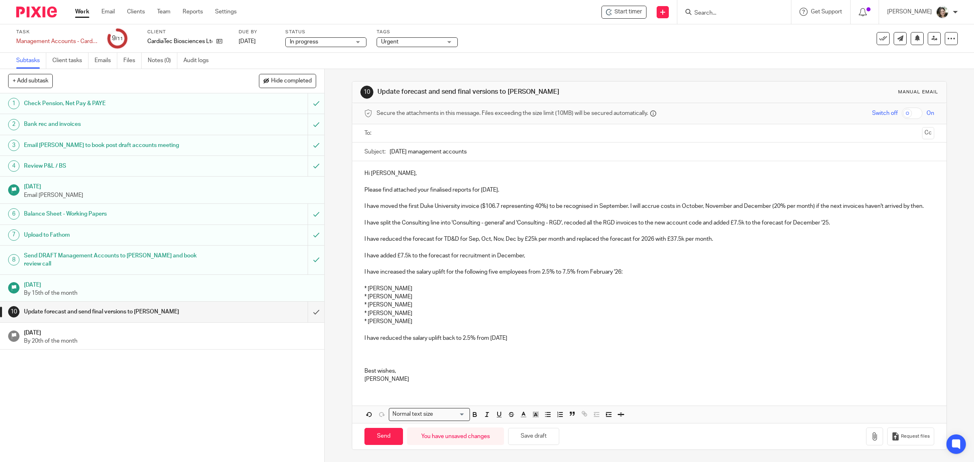
click at [482, 342] on p "I have reduced the salary uplift back to 2.5% from [DATE]" at bounding box center [649, 338] width 570 height 8
click at [475, 342] on p "I have reduced the salary uplift back to 2.5% from [DATE]" at bounding box center [649, 338] width 570 height 8
click at [595, 342] on p "I have reduced the salary uplift back to 2.5% for these five employees from [DA…" at bounding box center [649, 338] width 570 height 8
click at [601, 342] on p "I have reduced the salary uplift back to 2.5% for these five employees from [DA…" at bounding box center [649, 338] width 570 height 8
click at [603, 342] on p "I have reduced the salary uplift back to 2.5% for these five employees from [DA…" at bounding box center [649, 338] width 570 height 8
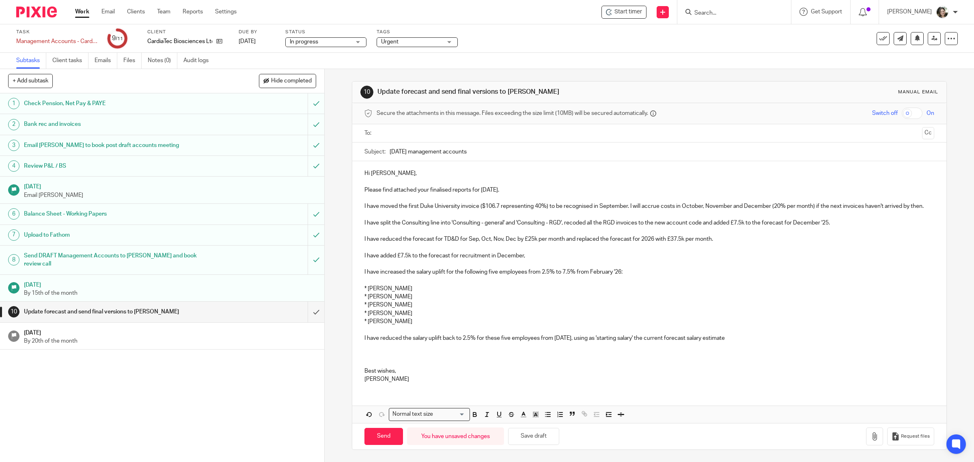
click at [749, 342] on p "I have reduced the salary uplift back to 2.5% for these five employees from [DA…" at bounding box center [649, 338] width 570 height 8
click at [791, 342] on p "I have reduced the salary uplift back to 2.5% for these five employees from [DA…" at bounding box center [649, 338] width 570 height 8
